Goal: Task Accomplishment & Management: Manage account settings

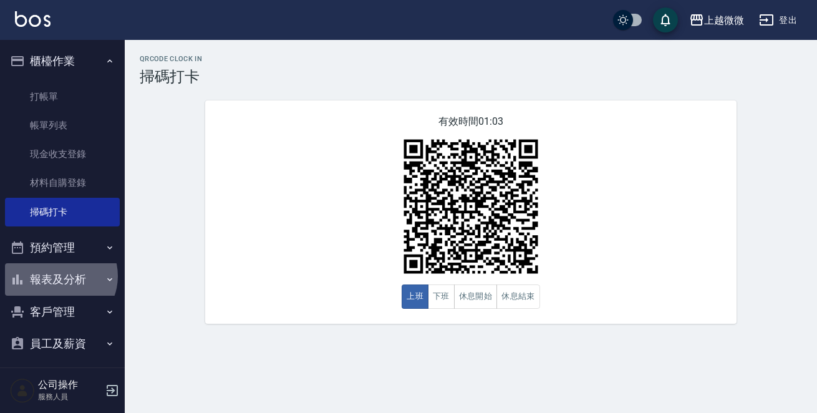
click at [58, 276] on button "報表及分析" at bounding box center [62, 279] width 115 height 32
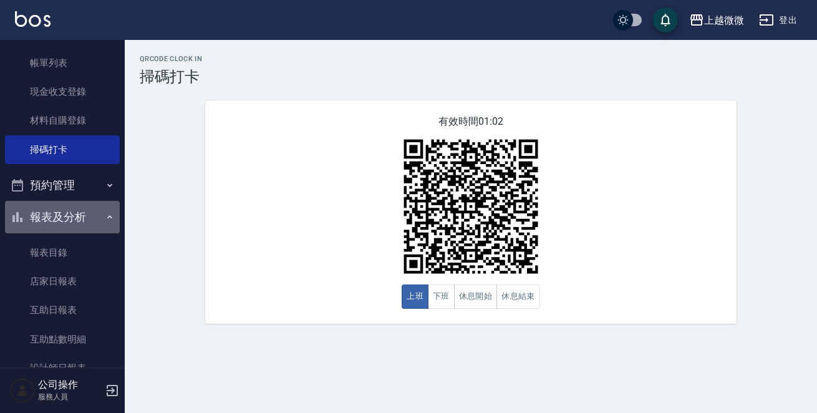
click at [71, 214] on button "報表及分析" at bounding box center [62, 217] width 115 height 32
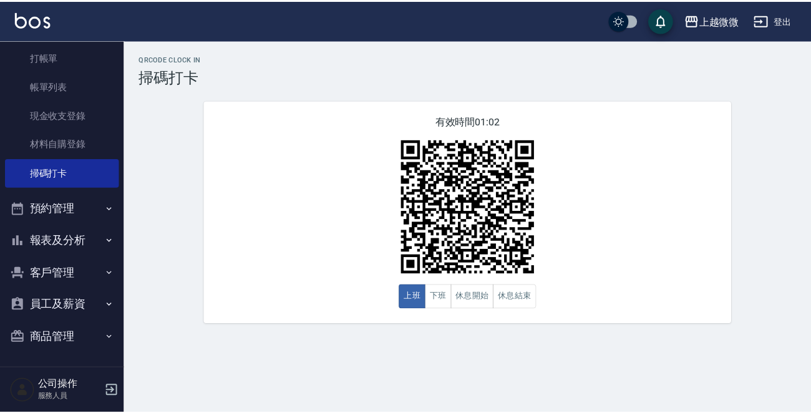
scroll to position [39, 0]
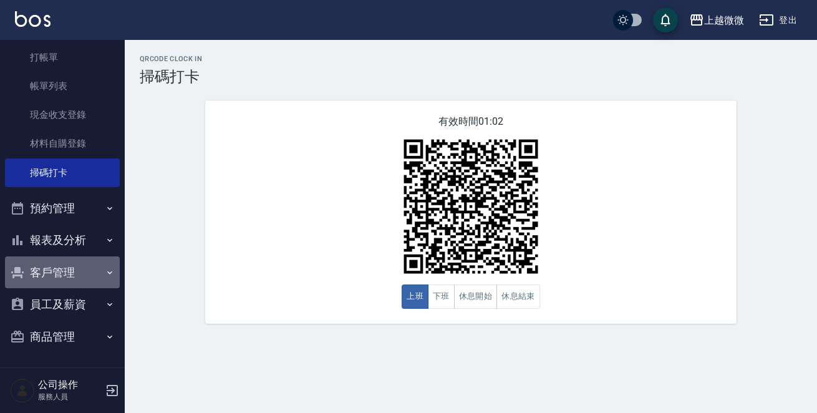
click at [67, 266] on button "客戶管理" at bounding box center [62, 272] width 115 height 32
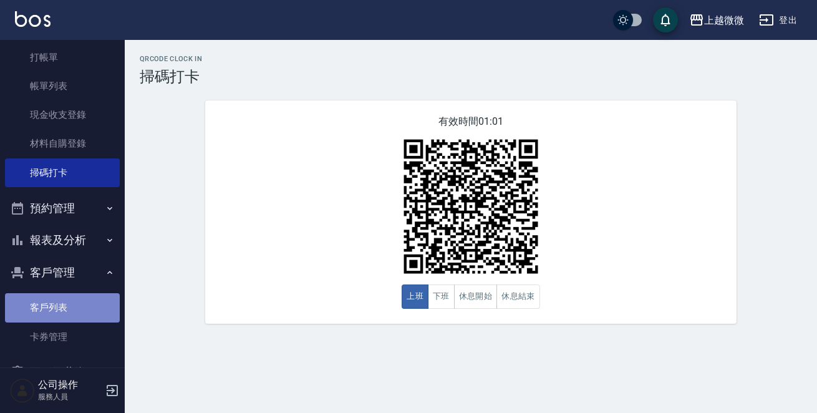
click at [72, 303] on link "客戶列表" at bounding box center [62, 307] width 115 height 29
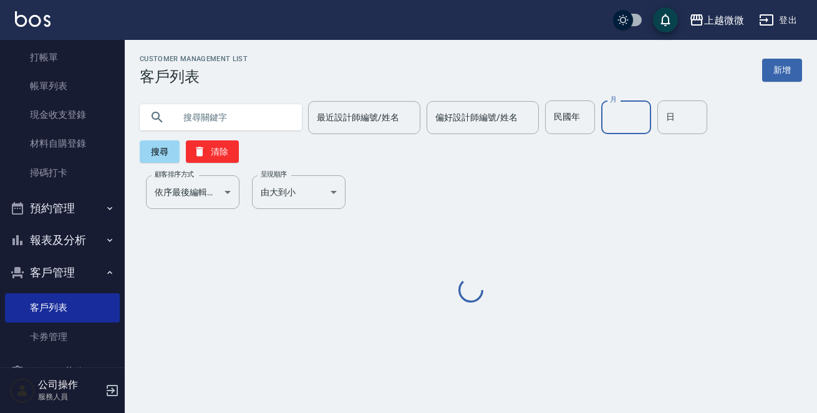
click at [616, 122] on input "月" at bounding box center [626, 117] width 50 height 34
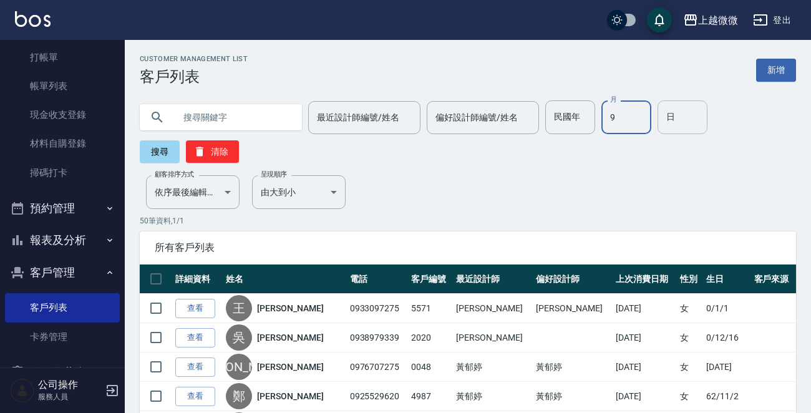
type input "9"
click at [659, 117] on input "日" at bounding box center [682, 117] width 50 height 34
type input "11"
click at [144, 147] on button "搜尋" at bounding box center [160, 151] width 40 height 22
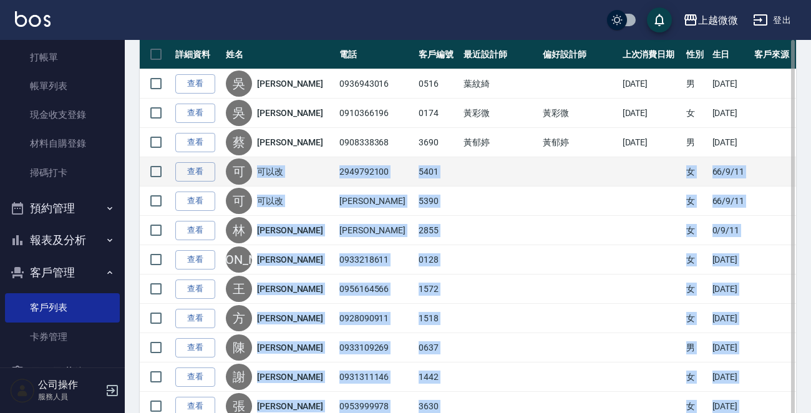
scroll to position [129, 0]
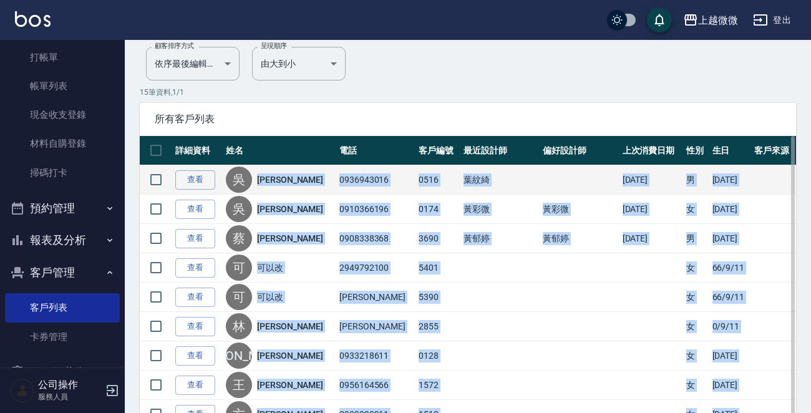
drag, startPoint x: 371, startPoint y: 341, endPoint x: 268, endPoint y: 186, distance: 185.8
click at [268, 186] on tbody "查看 吳 吳定辳 0936943016 0516 葉紋綺 2025/08/15 男 81/9/11 查看 吳 吳秀玲 0910366196 0174 黃彩微 …" at bounding box center [468, 385] width 656 height 440
copy tbody "吳定辳 0936943016 0516 葉紋綺 2025/08/15 男 81/9/11 查看 吳 吳秀玲 0910366196 0174 黃彩微 黃彩微 2…"
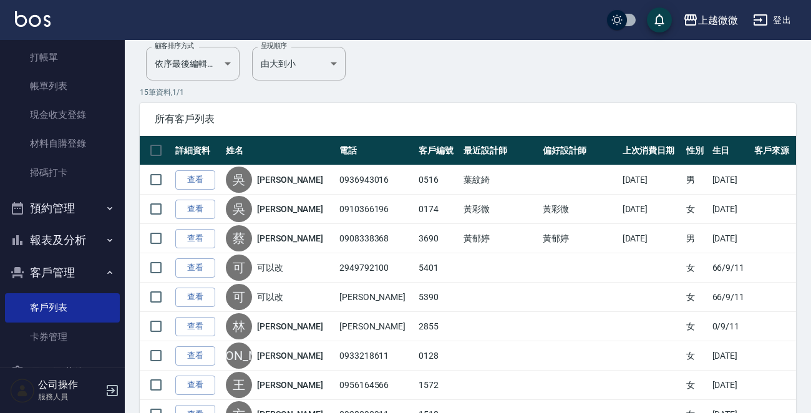
click at [452, 102] on div "15 筆資料, 1 / 1 所有客戶列表 詳細資料 姓名 電話 客戶編號 最近設計師 偏好設計師 上次消費日期 性別 生日 客戶來源 查看 吳 吳定辳 093…" at bounding box center [468, 368] width 656 height 562
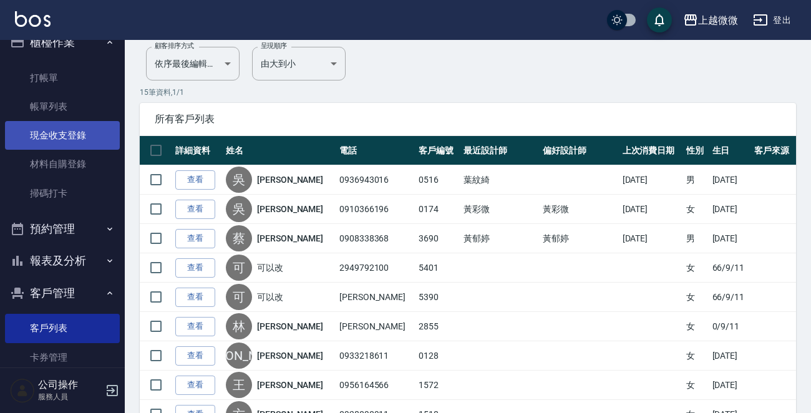
scroll to position [0, 0]
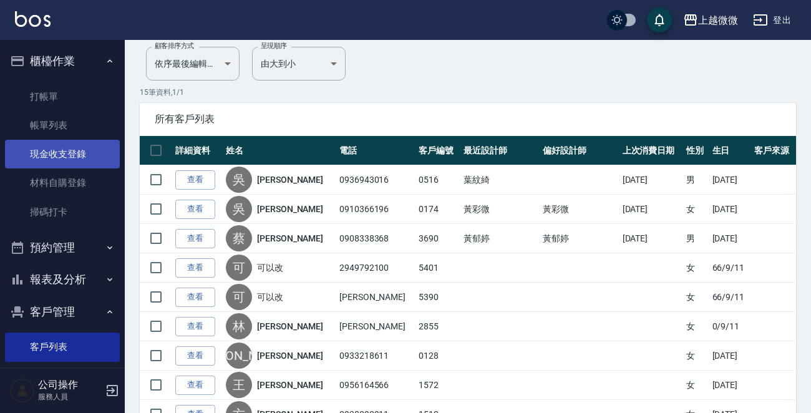
click at [73, 152] on link "現金收支登錄" at bounding box center [62, 154] width 115 height 29
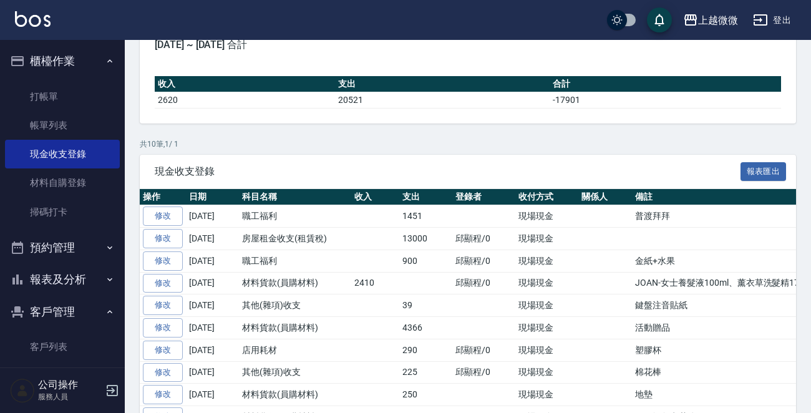
scroll to position [62, 0]
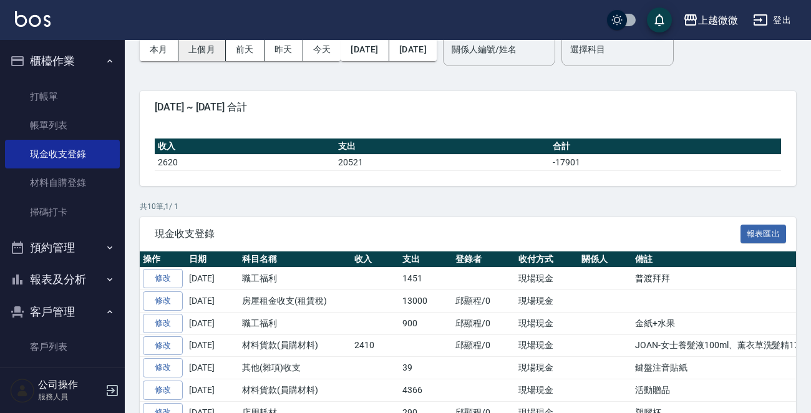
click at [205, 46] on button "上個月" at bounding box center [201, 49] width 47 height 23
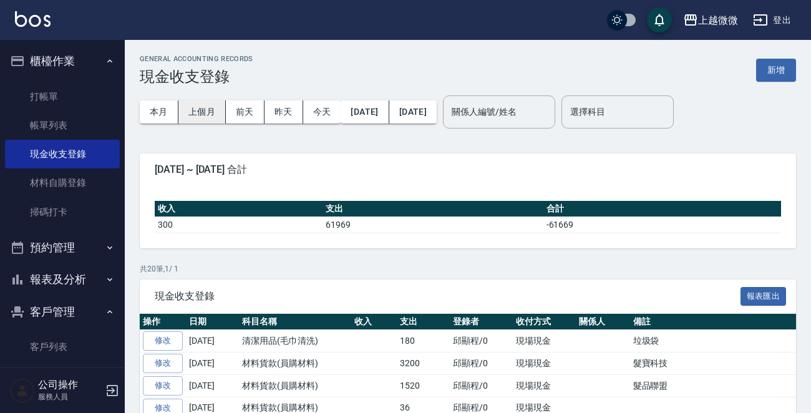
click at [205, 117] on button "上個月" at bounding box center [201, 111] width 47 height 23
click at [780, 62] on button "新增" at bounding box center [776, 70] width 40 height 23
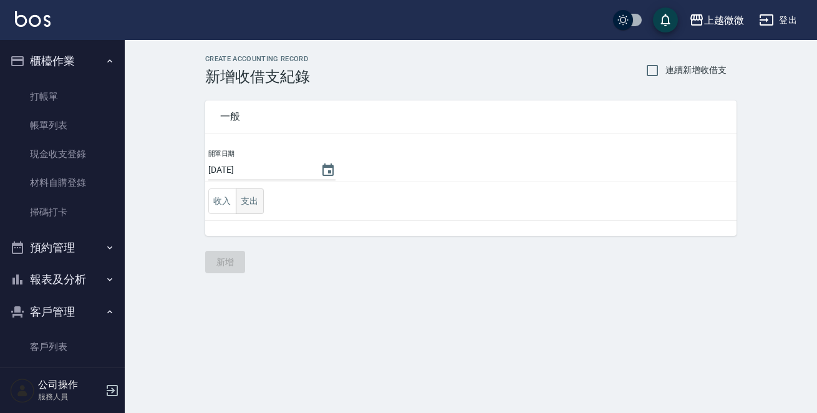
click at [249, 198] on button "支出" at bounding box center [250, 201] width 28 height 26
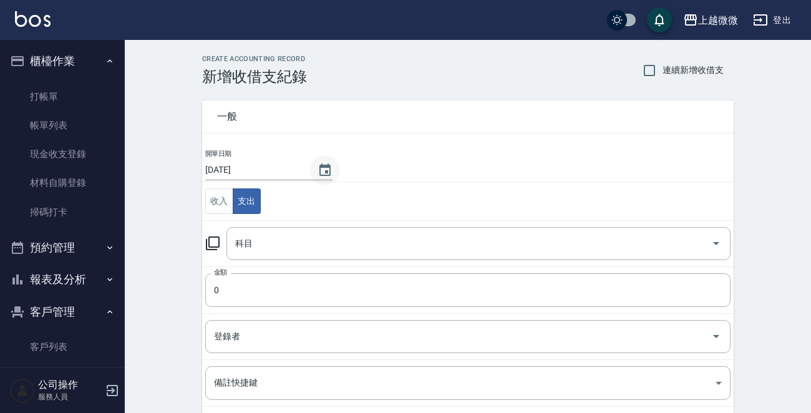
click at [319, 166] on icon "Choose date, selected date is 2025-09-09" at bounding box center [324, 169] width 11 height 12
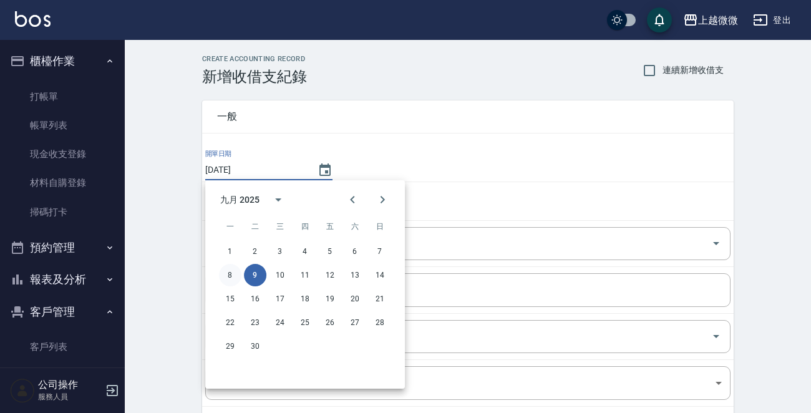
click at [224, 274] on button "8" at bounding box center [230, 275] width 22 height 22
type input "2025/09/08"
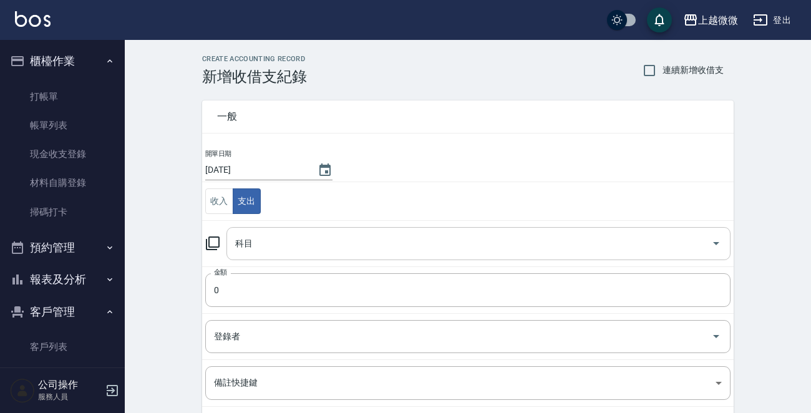
click at [271, 248] on input "科目" at bounding box center [469, 244] width 474 height 22
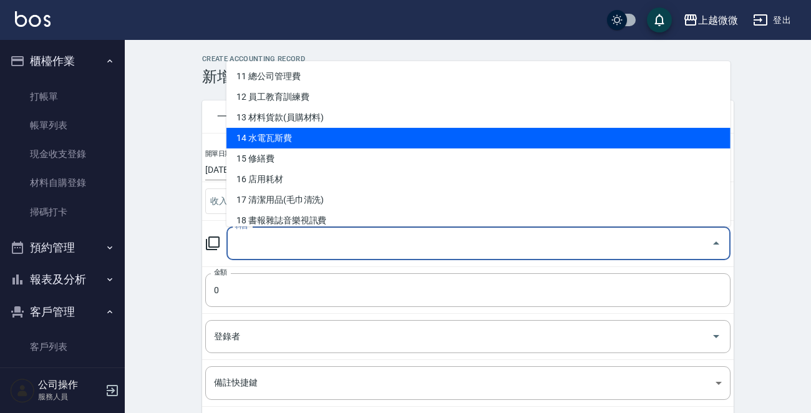
scroll to position [312, 0]
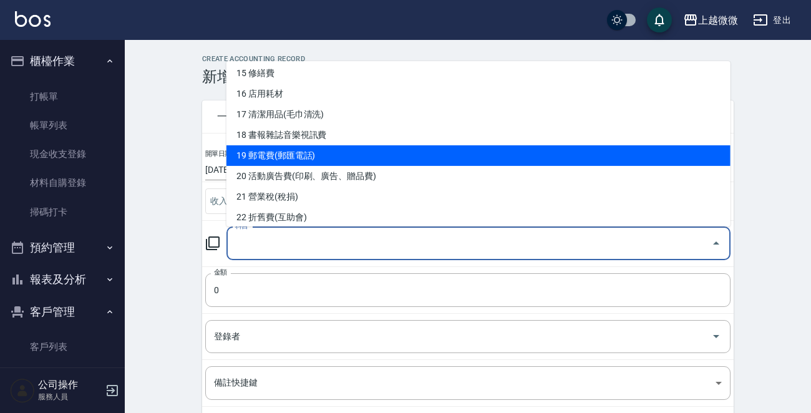
click at [352, 152] on li "19 郵電費(郵匯電話)" at bounding box center [478, 155] width 504 height 21
type input "19 郵電費(郵匯電話)"
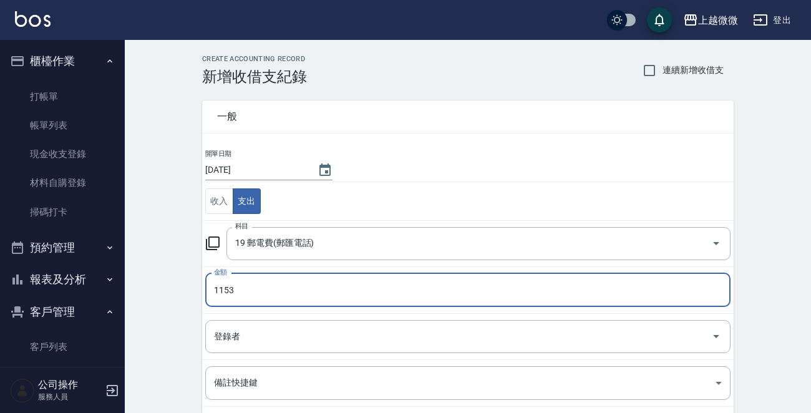
type input "1153"
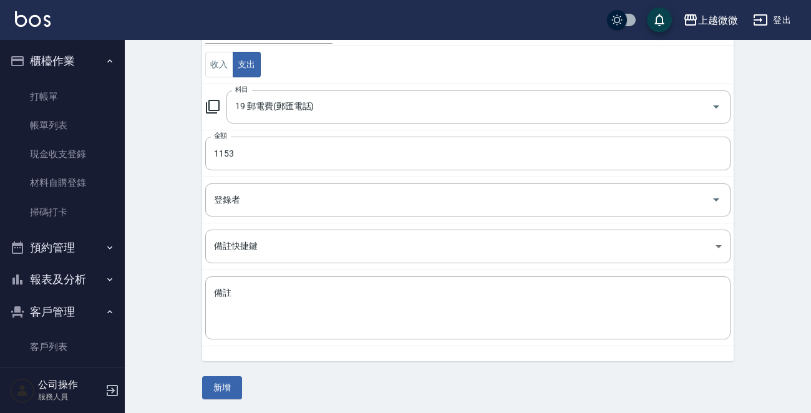
scroll to position [137, 0]
click at [227, 385] on button "新增" at bounding box center [222, 387] width 40 height 23
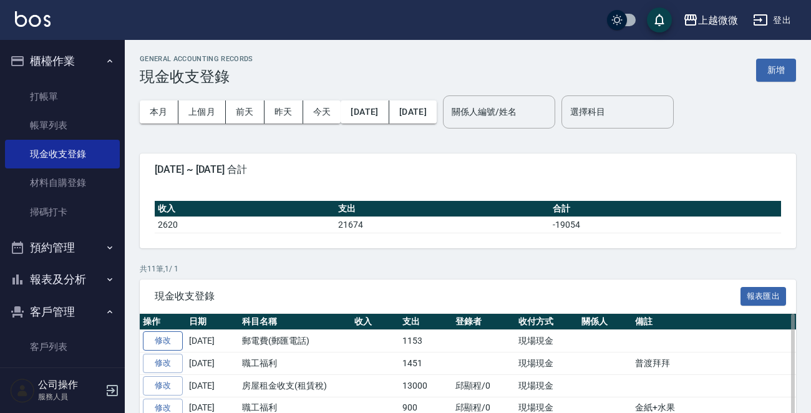
click at [155, 337] on link "修改" at bounding box center [163, 340] width 40 height 19
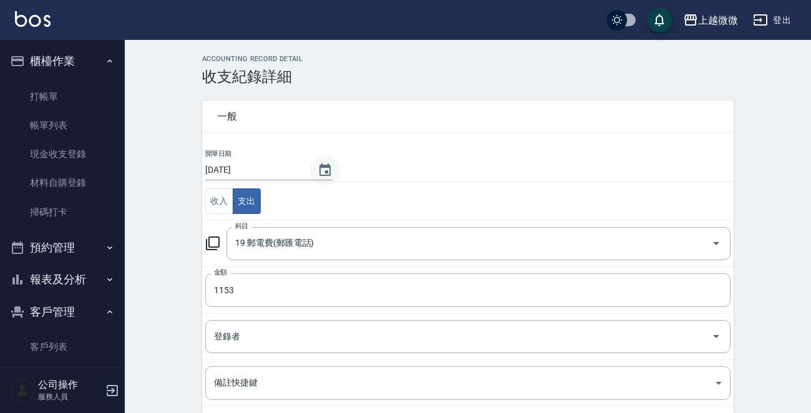
click at [318, 163] on icon "Choose date, selected date is 2025-09-08" at bounding box center [325, 170] width 15 height 15
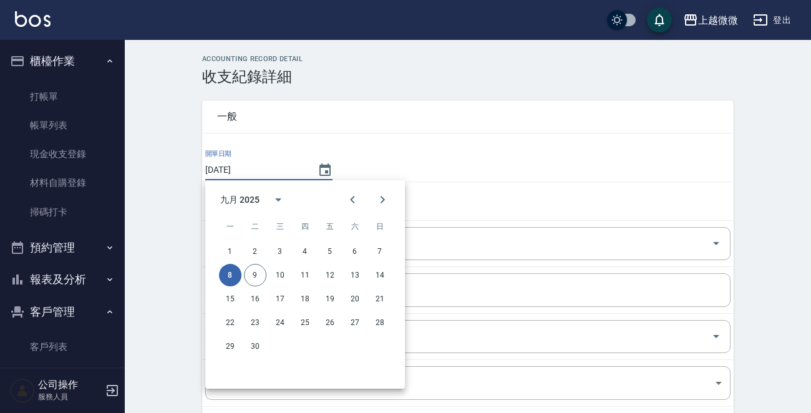
click at [377, 143] on div "一般 開單日期 2025/09/08 收入 支出 科目 19 郵電費(郵匯電話) 科目 金額 1153 金額 登錄者 登錄者 備註快捷鍵 ​ 備註快捷鍵 備註…" at bounding box center [467, 298] width 531 height 397
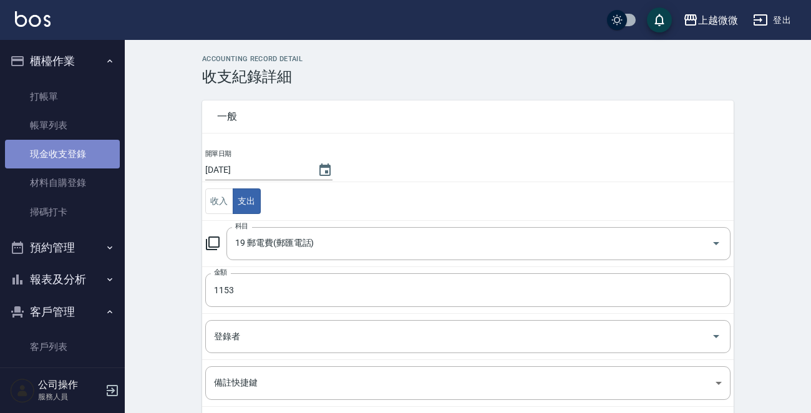
click at [76, 153] on link "現金收支登錄" at bounding box center [62, 154] width 115 height 29
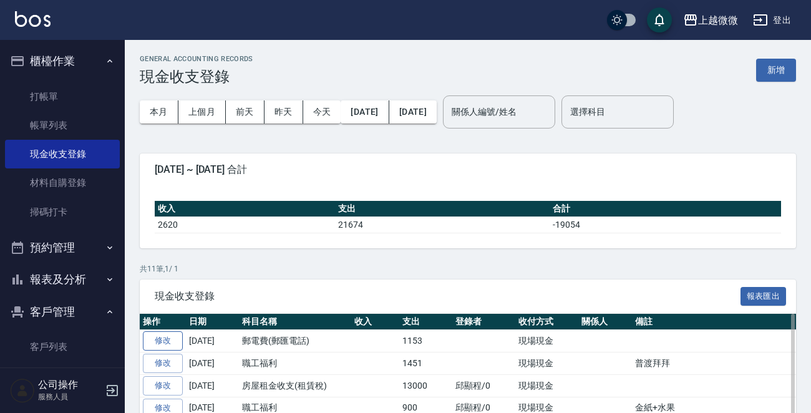
click at [173, 342] on link "修改" at bounding box center [163, 340] width 40 height 19
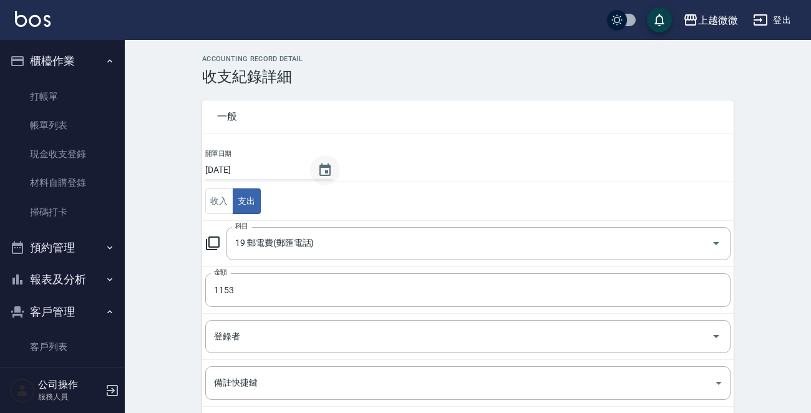
click at [319, 173] on icon "Choose date, selected date is 2025-09-08" at bounding box center [324, 169] width 11 height 12
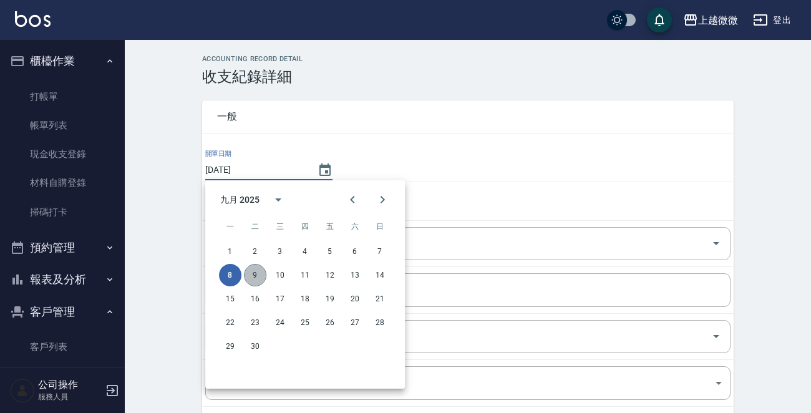
click at [252, 274] on button "9" at bounding box center [255, 275] width 22 height 22
type input "2025/09/09"
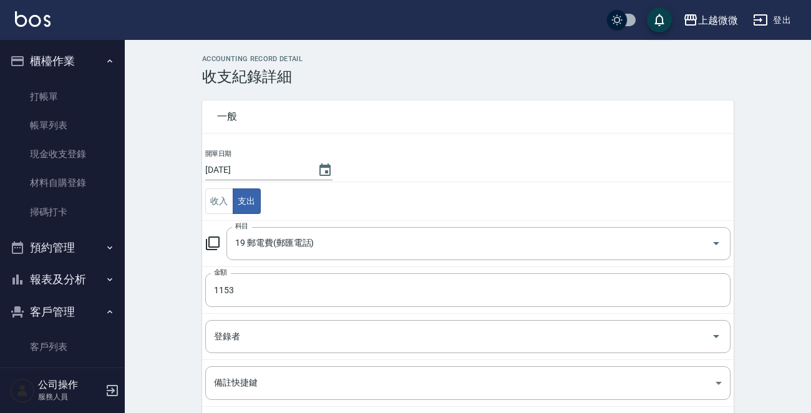
click at [159, 225] on div "ACCOUNTING RECORD DETAIL 收支紀錄詳細 一般 開單日期 2025/09/09 收入 支出 科目 19 郵電費(郵匯電話) 科目 金額 …" at bounding box center [468, 295] width 686 height 481
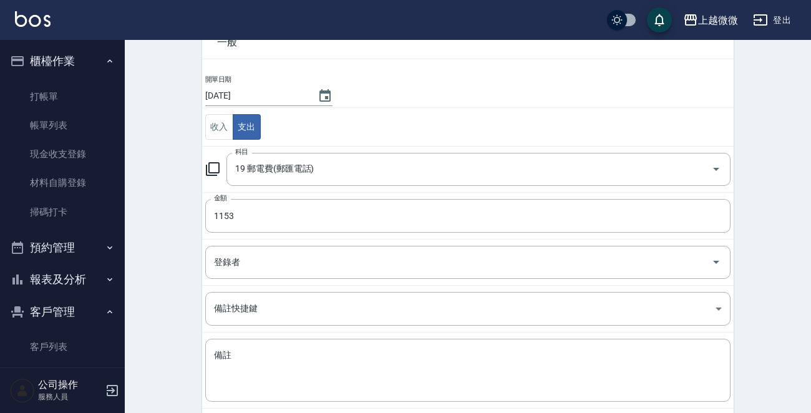
scroll to position [122, 0]
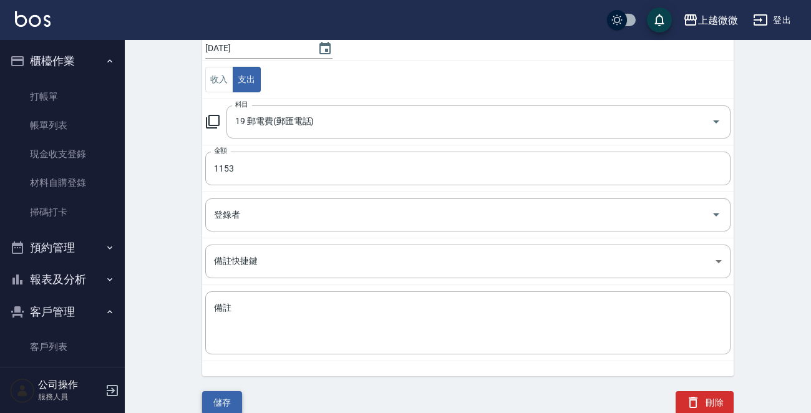
click at [226, 397] on button "儲存" at bounding box center [222, 402] width 40 height 23
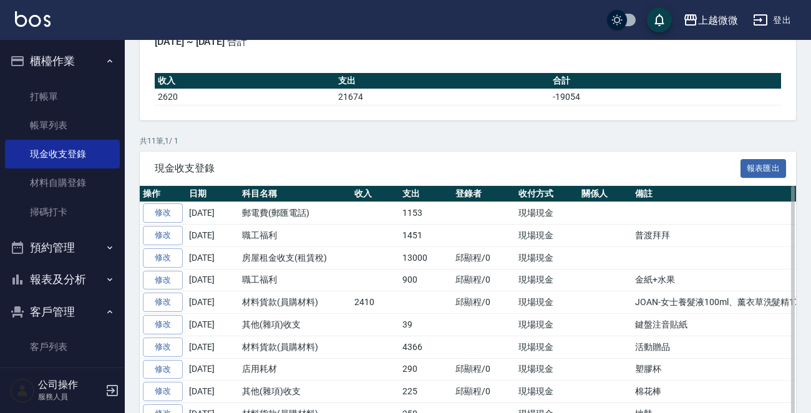
scroll to position [208, 0]
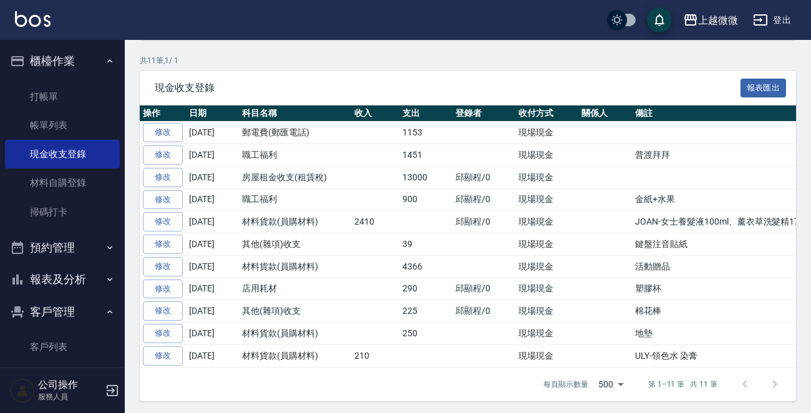
click at [81, 273] on button "報表及分析" at bounding box center [62, 279] width 115 height 32
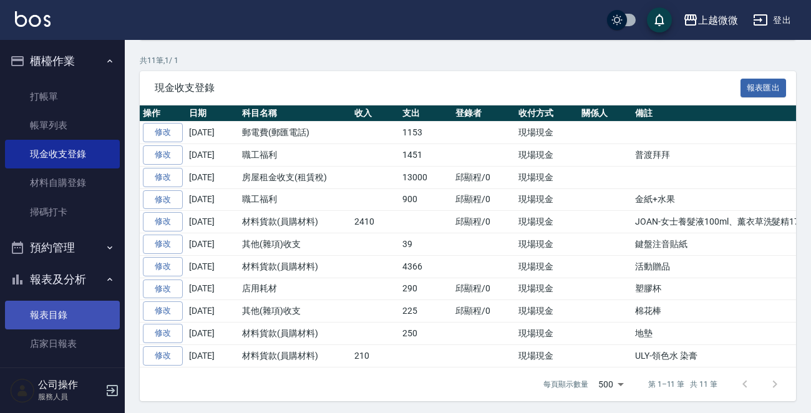
click at [37, 319] on link "報表目錄" at bounding box center [62, 315] width 115 height 29
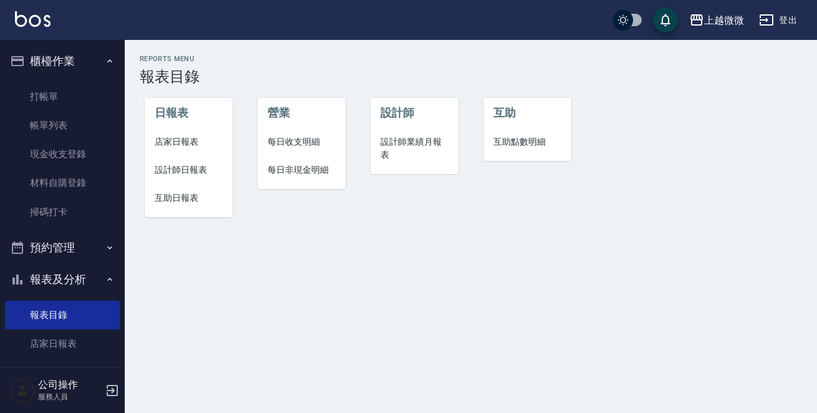
click at [185, 140] on span "店家日報表" at bounding box center [189, 141] width 68 height 13
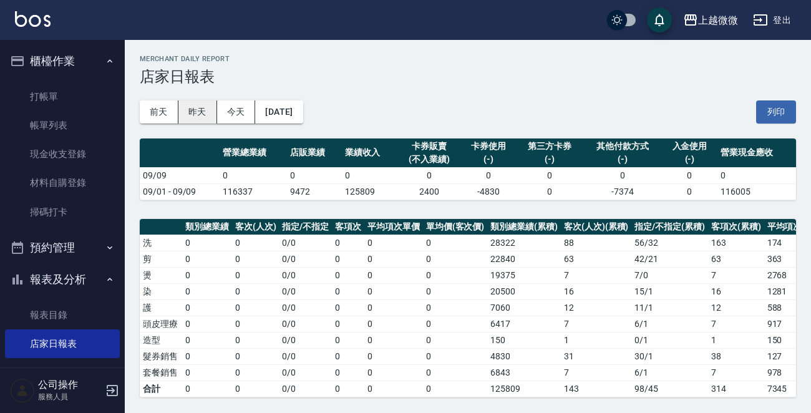
click at [200, 112] on button "昨天" at bounding box center [197, 111] width 39 height 23
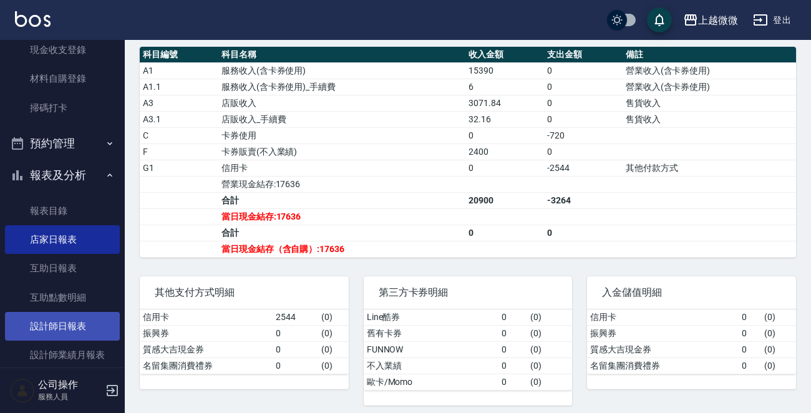
scroll to position [250, 0]
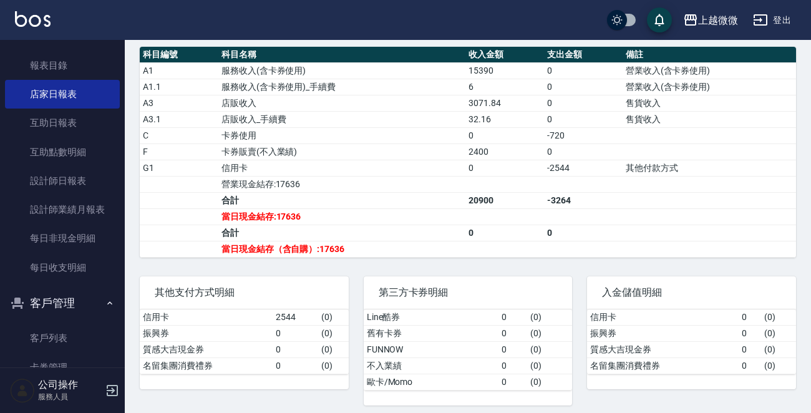
click at [114, 383] on icon "button" at bounding box center [112, 390] width 15 height 15
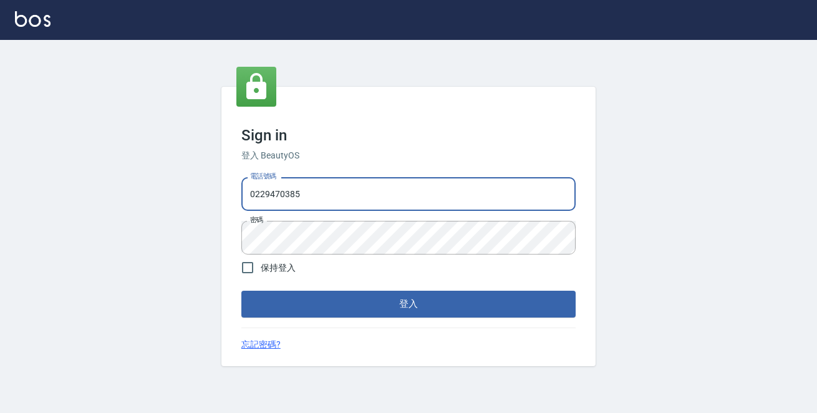
drag, startPoint x: 282, startPoint y: 180, endPoint x: 62, endPoint y: 143, distance: 222.5
click at [70, 157] on div "Sign in 登入 BeautyOS 電話號碼 [PHONE_NUMBER] 電話號碼 密碼 密碼 保持登入 登入 忘記密碼?" at bounding box center [408, 226] width 817 height 373
type input "0972809892"
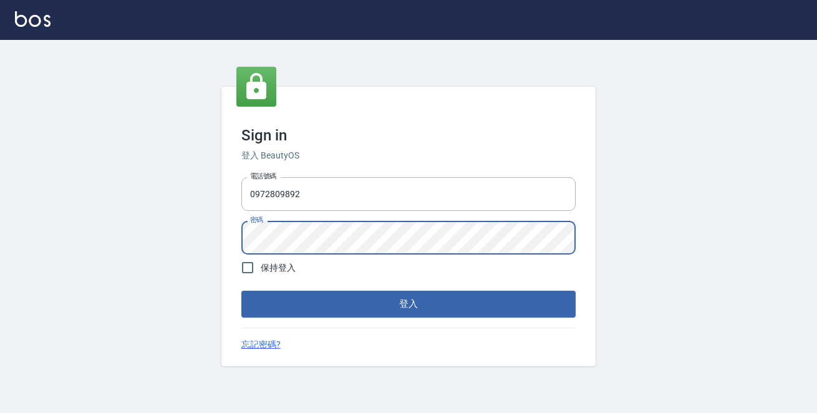
click at [241, 291] on button "登入" at bounding box center [408, 304] width 334 height 26
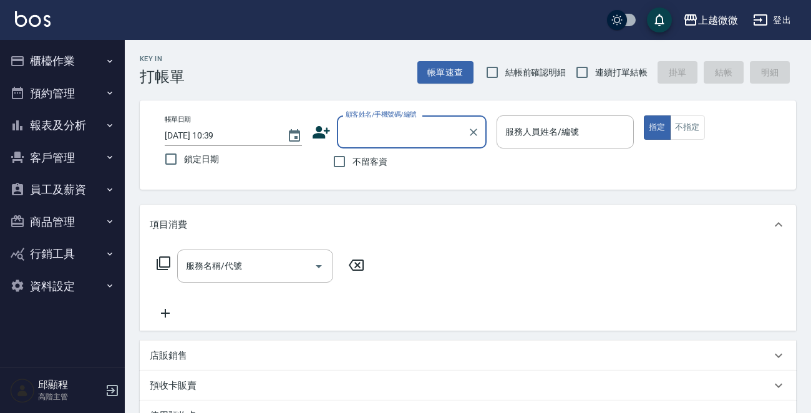
click at [96, 186] on button "員工及薪資" at bounding box center [62, 189] width 115 height 32
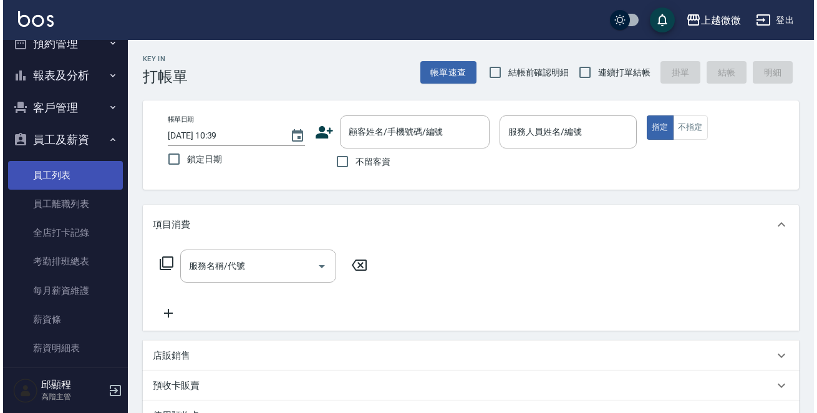
scroll to position [125, 0]
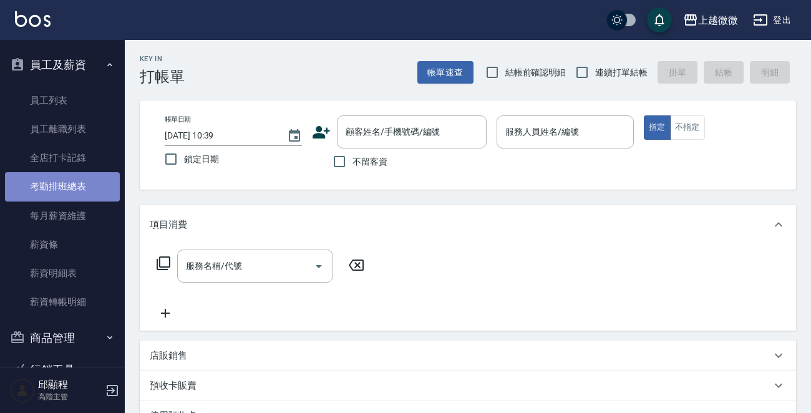
click at [80, 188] on link "考勤排班總表" at bounding box center [62, 186] width 115 height 29
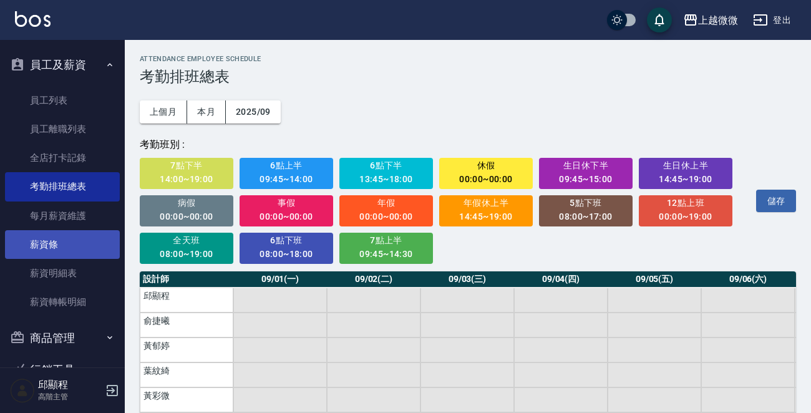
click at [65, 245] on link "薪資條" at bounding box center [62, 244] width 115 height 29
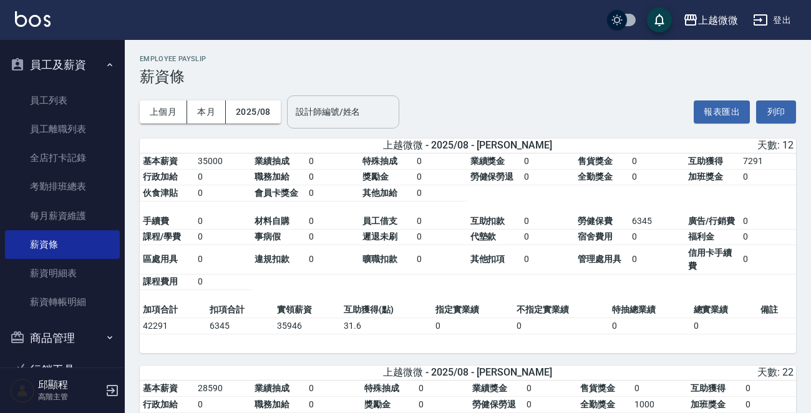
click at [323, 114] on div "設計師編號/姓名 設計師編號/姓名" at bounding box center [343, 111] width 112 height 33
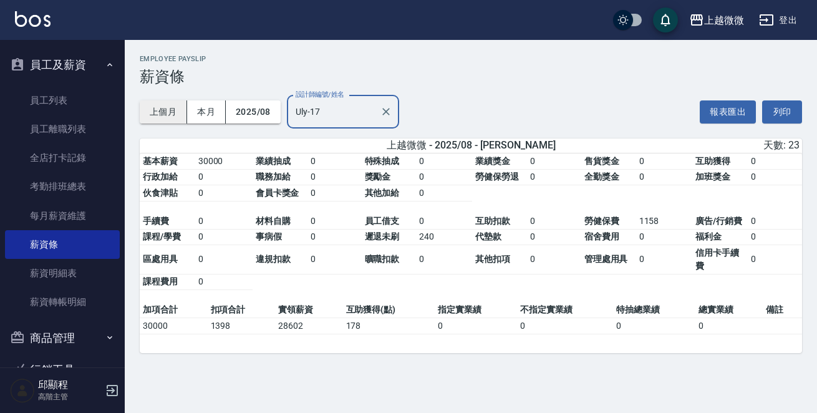
click at [157, 105] on button "上個月" at bounding box center [163, 111] width 47 height 23
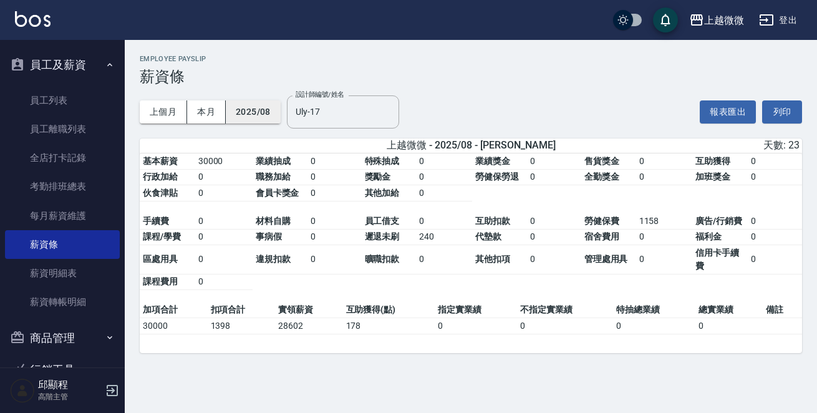
click at [237, 111] on button "2025/08" at bounding box center [253, 111] width 55 height 23
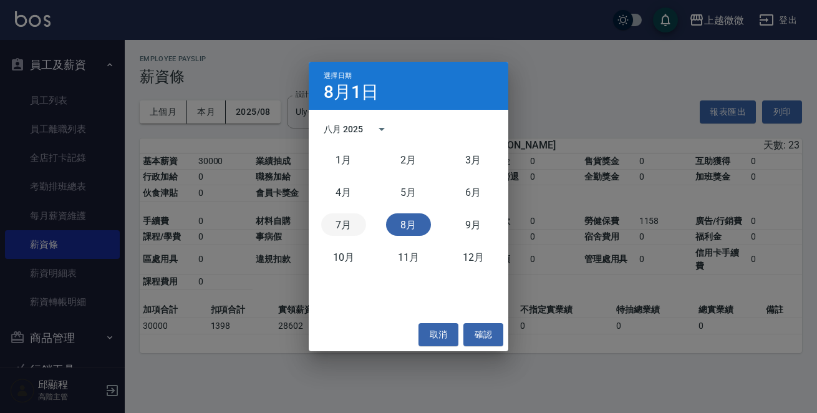
click at [345, 226] on button "7月" at bounding box center [343, 224] width 45 height 22
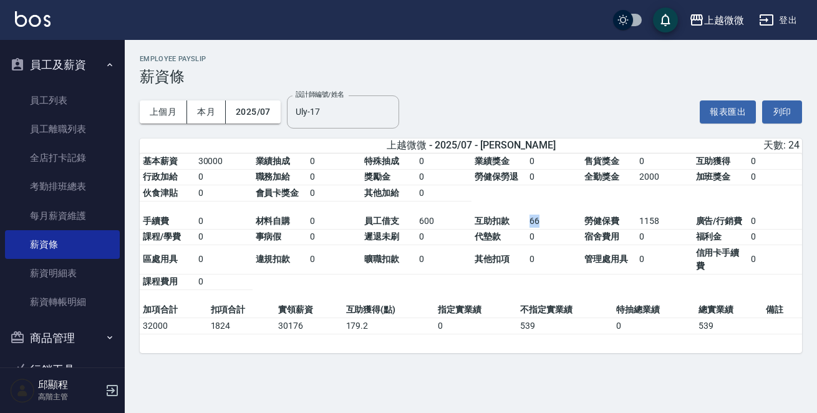
drag, startPoint x: 541, startPoint y: 225, endPoint x: 524, endPoint y: 225, distance: 16.9
click at [524, 225] on tbody "手續費 0 材料自購 0 員工借支 600 互助扣款 66 勞健保費 1158 廣告/行銷費 0 課程/學費 0 事病假 0 遲退未刷 0 代墊款 0 宿舍費…" at bounding box center [471, 251] width 662 height 77
click at [168, 106] on button "上個月" at bounding box center [163, 111] width 47 height 23
click at [589, 229] on td "勞健保費" at bounding box center [608, 221] width 55 height 16
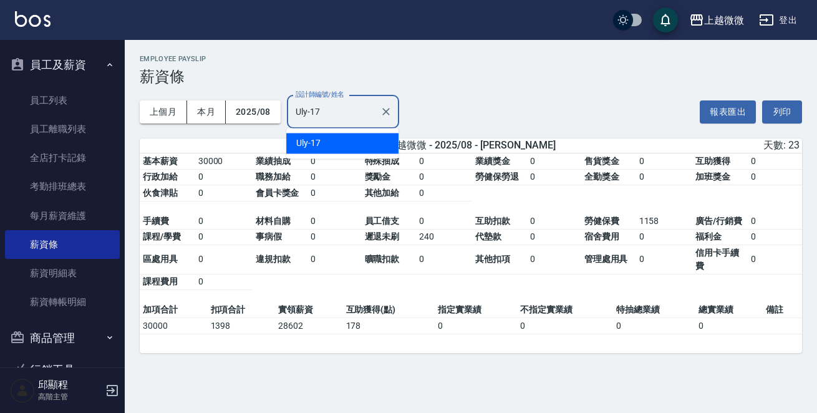
drag, startPoint x: 321, startPoint y: 109, endPoint x: 0, endPoint y: 82, distance: 322.4
click at [34, 128] on div "上越微微 登出 櫃檯作業 打帳單 帳單列表 掛單列表 座位開單 營業儀表板 現金收支登錄 高階收支登錄 材料自購登錄 每日結帳 排班表 現場電腦打卡 掃碼打卡…" at bounding box center [408, 206] width 817 height 413
click at [364, 140] on div "[PERSON_NAME] -11" at bounding box center [342, 143] width 112 height 21
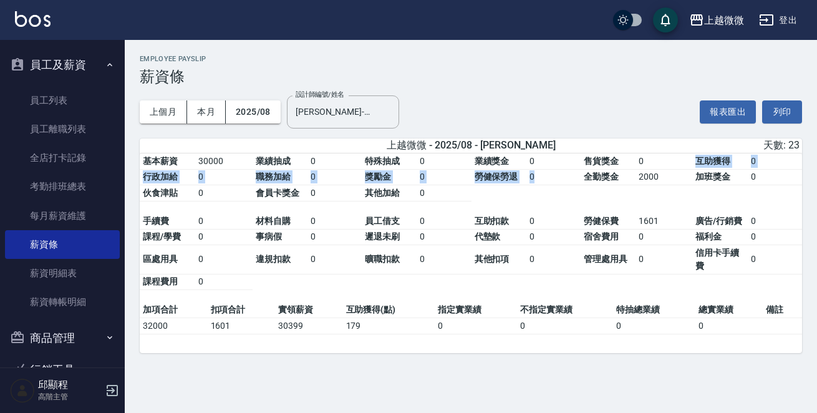
drag, startPoint x: 669, startPoint y: 168, endPoint x: 586, endPoint y: 172, distance: 83.7
click at [586, 172] on tbody "基本薪資 30000 業績抽成 0 特殊抽成 0 業績獎金 0 售貨獎金 0 互助獲得 0 行政加給 0 職務加給 0 獎勵金 0 勞健保勞退 0 全勤獎金 …" at bounding box center [471, 177] width 662 height 48
click at [650, 180] on td "2000" at bounding box center [664, 177] width 57 height 16
drag, startPoint x: 638, startPoint y: 221, endPoint x: 669, endPoint y: 223, distance: 30.6
click at [669, 223] on td "1601" at bounding box center [664, 221] width 57 height 16
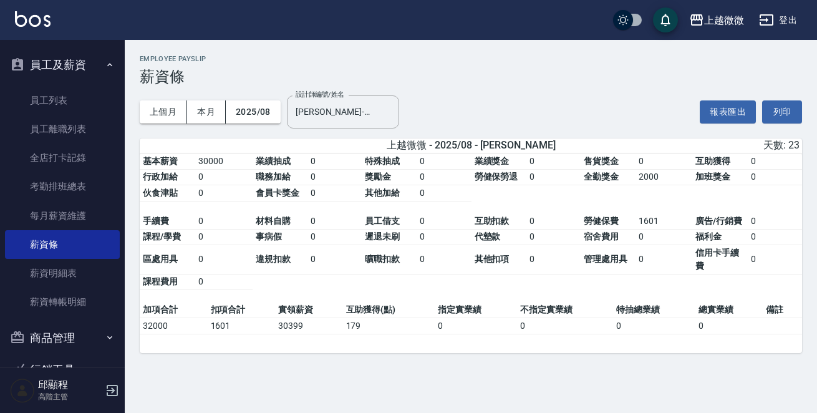
click at [651, 268] on td "0" at bounding box center [664, 259] width 57 height 29
drag, startPoint x: 366, startPoint y: 110, endPoint x: 205, endPoint y: 98, distance: 160.8
click at [205, 98] on div "上個月 本月 2025/08 設計師編號/姓名 [PERSON_NAME]-11 設計師編號/姓名" at bounding box center [270, 111] width 260 height 53
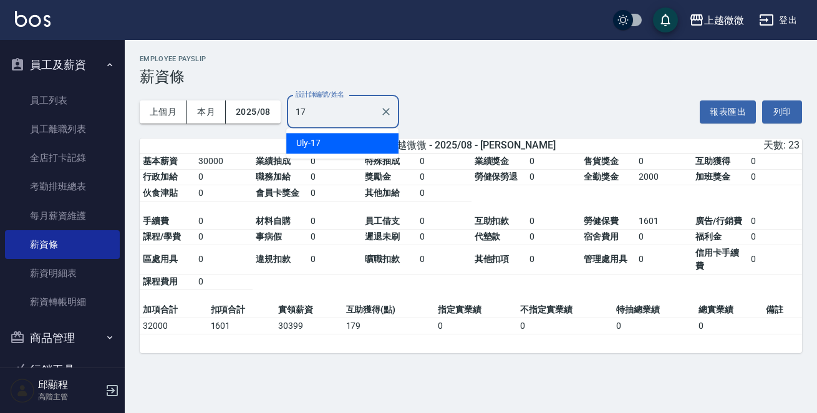
type input "Uly-17"
drag, startPoint x: 384, startPoint y: 110, endPoint x: 374, endPoint y: 112, distance: 10.7
click at [384, 110] on icon "Clear" at bounding box center [385, 111] width 7 height 7
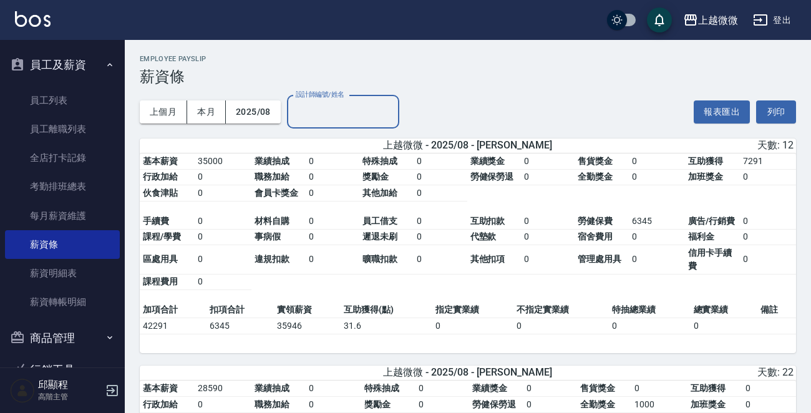
click at [344, 112] on input "設計師編號/姓名" at bounding box center [343, 112] width 101 height 22
click at [323, 114] on input "設計師編號/姓名" at bounding box center [343, 112] width 101 height 22
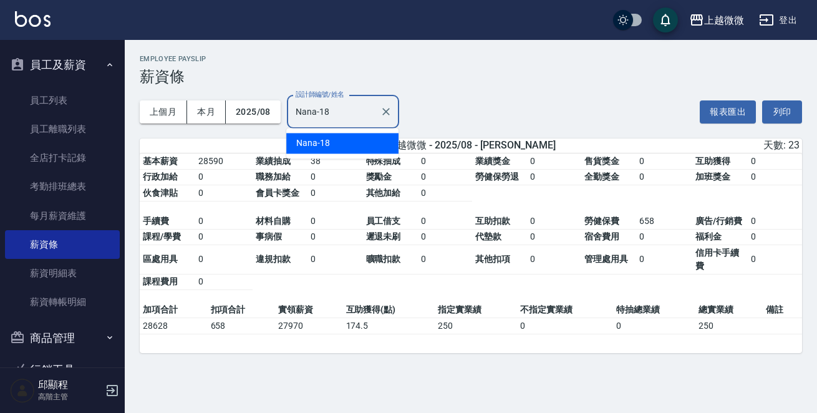
drag, startPoint x: 346, startPoint y: 114, endPoint x: 138, endPoint y: 84, distance: 209.9
click at [141, 87] on div "上個月 本月 2025/08 設計師編號/姓名 [PERSON_NAME]-18 設計師編號/姓名" at bounding box center [270, 111] width 260 height 53
drag, startPoint x: 303, startPoint y: 112, endPoint x: 158, endPoint y: 110, distance: 145.4
click at [162, 112] on div "上個月 本月 2025/08 設計師編號/姓名 [PERSON_NAME]-16 設計師編號/姓名" at bounding box center [270, 111] width 260 height 53
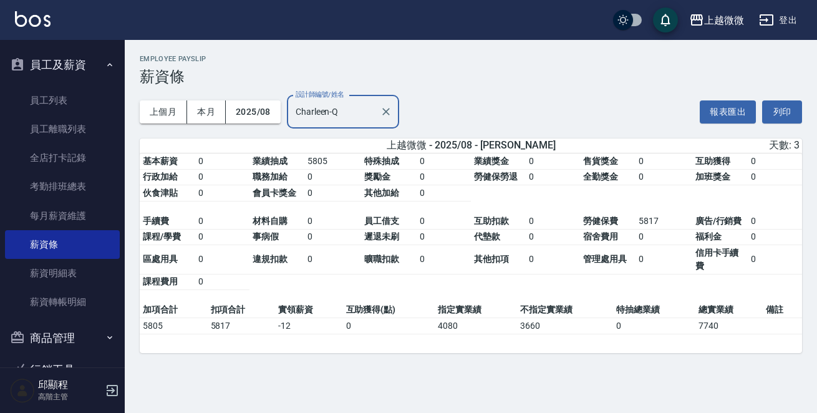
type input "Charleen-Q"
drag, startPoint x: 324, startPoint y: 162, endPoint x: 297, endPoint y: 162, distance: 27.4
click at [297, 162] on tbody "基本薪資 0 業績抽成 5805 特殊抽成 0 業績獎金 0 售貨獎金 0 互助獲得 0 行政加給 0 職務加給 0 獎勵金 0 勞健保勞退 0 全勤獎金 0…" at bounding box center [471, 177] width 662 height 48
click at [331, 215] on td "0" at bounding box center [332, 221] width 57 height 16
drag, startPoint x: 305, startPoint y: 160, endPoint x: 370, endPoint y: 163, distance: 64.9
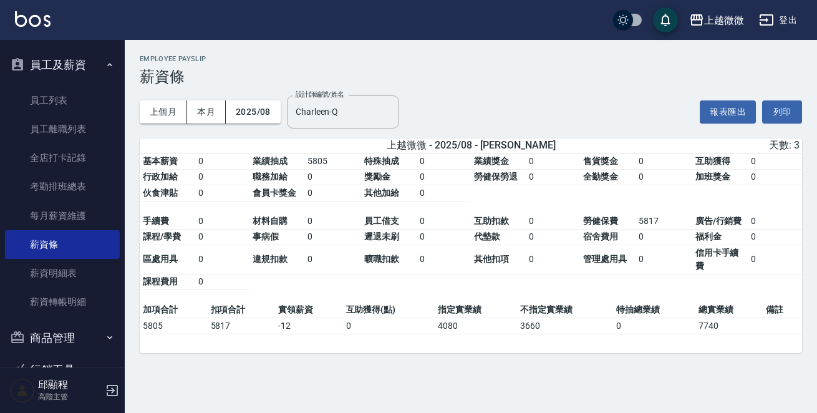
click at [325, 160] on td "5805" at bounding box center [332, 161] width 57 height 16
click at [460, 266] on td "0" at bounding box center [444, 259] width 54 height 29
click at [115, 390] on icon "button" at bounding box center [112, 390] width 15 height 15
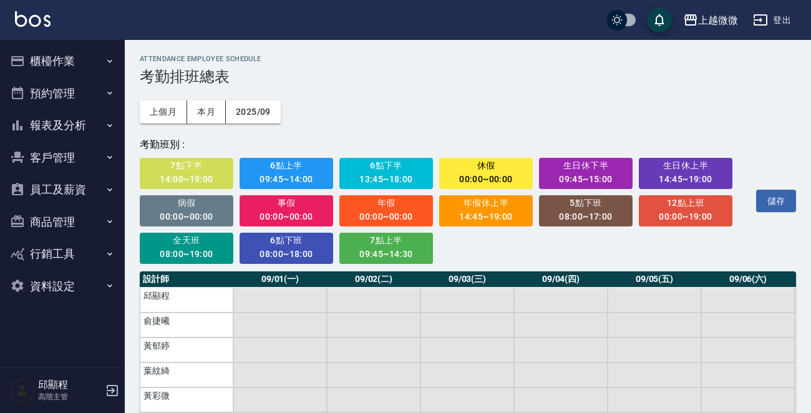
click at [90, 183] on button "員工及薪資" at bounding box center [62, 189] width 115 height 32
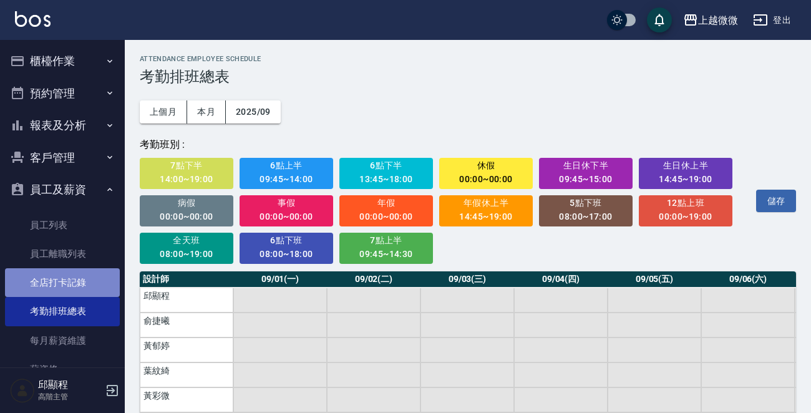
click at [89, 280] on link "全店打卡記錄" at bounding box center [62, 282] width 115 height 29
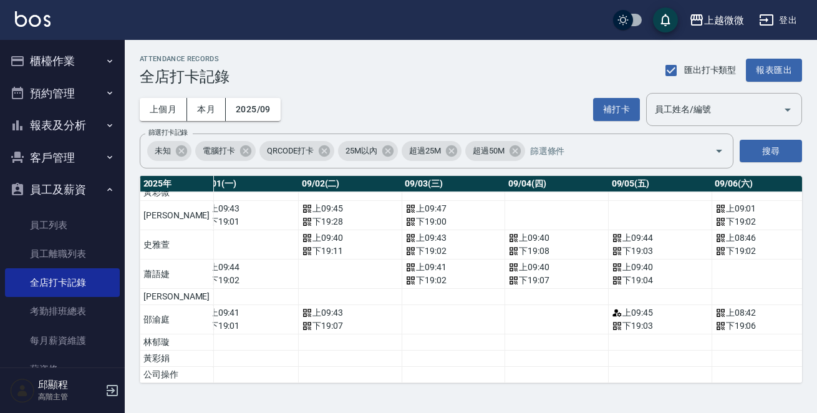
scroll to position [107, 124]
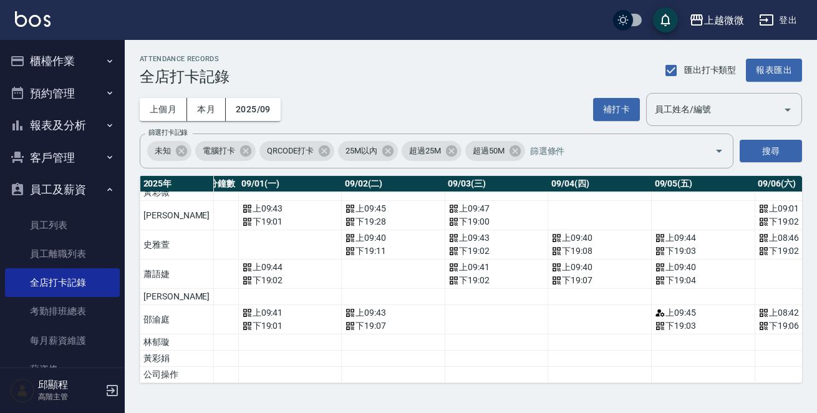
drag, startPoint x: 214, startPoint y: 371, endPoint x: 209, endPoint y: 365, distance: 8.0
click at [238, 370] on td "a dense table" at bounding box center [290, 375] width 104 height 16
click at [170, 114] on button "上個月" at bounding box center [163, 109] width 47 height 23
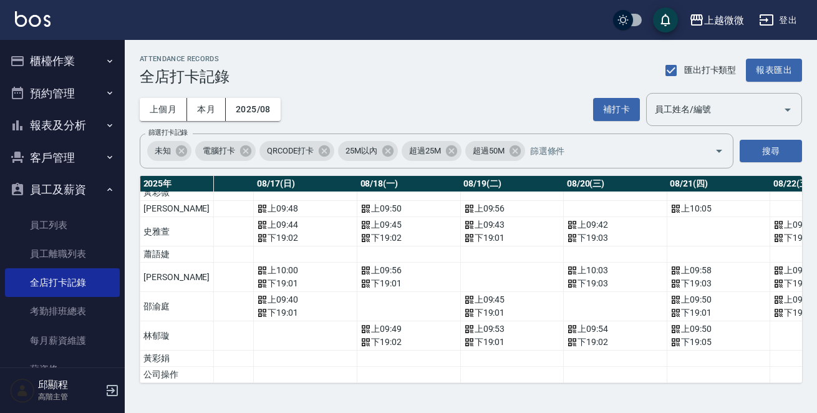
scroll to position [107, 1729]
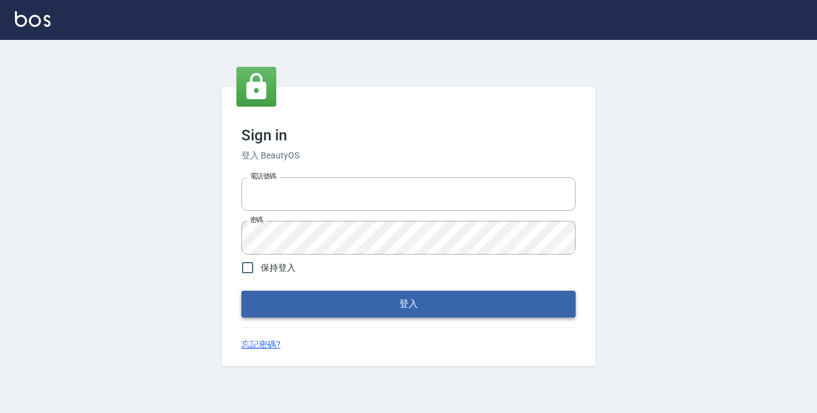
type input "0229470385"
click at [339, 294] on button "登入" at bounding box center [408, 304] width 334 height 26
